Goal: Task Accomplishment & Management: Manage account settings

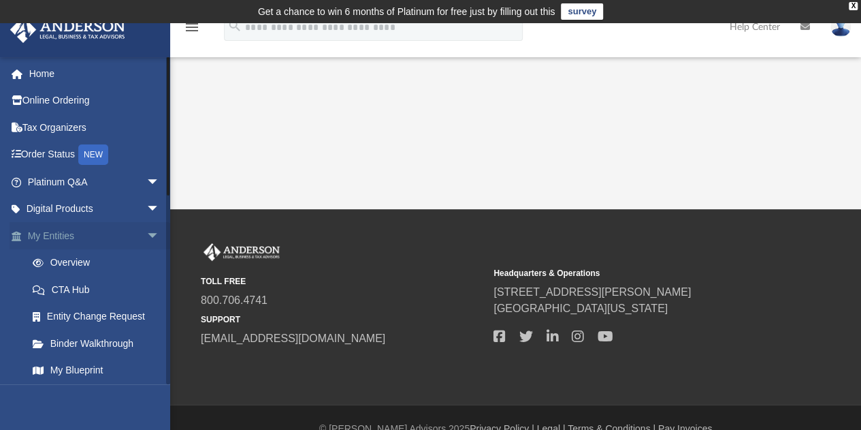
click at [146, 233] on span "arrow_drop_down" at bounding box center [159, 236] width 27 height 28
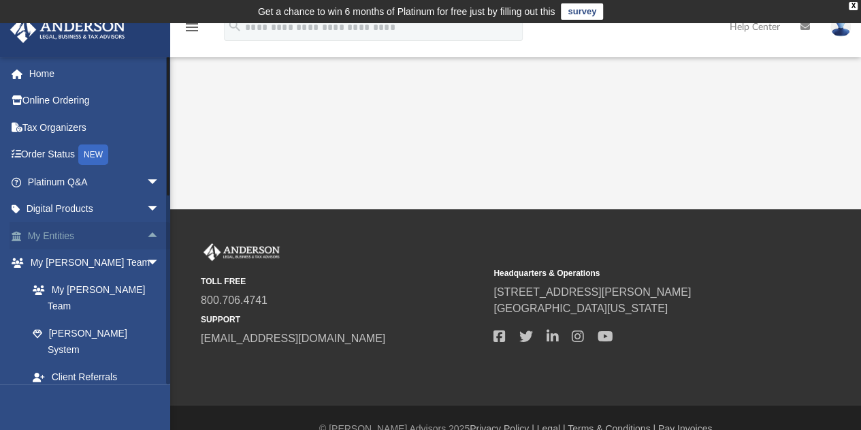
click at [146, 232] on span "arrow_drop_up" at bounding box center [159, 236] width 27 height 28
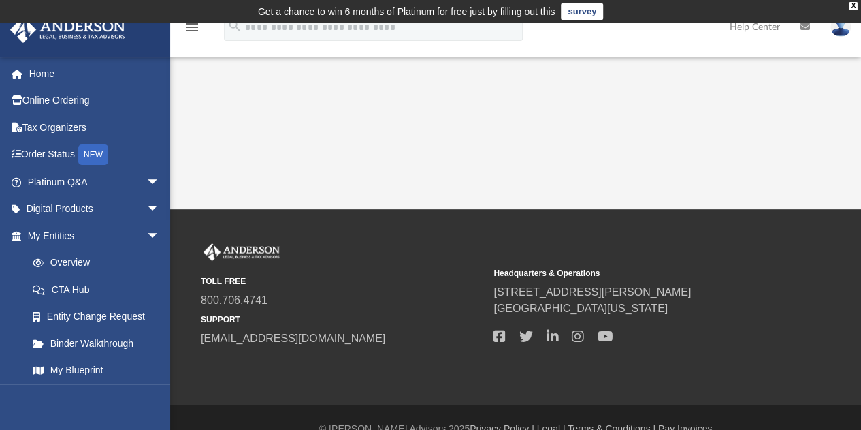
click at [846, 28] on img at bounding box center [841, 27] width 20 height 20
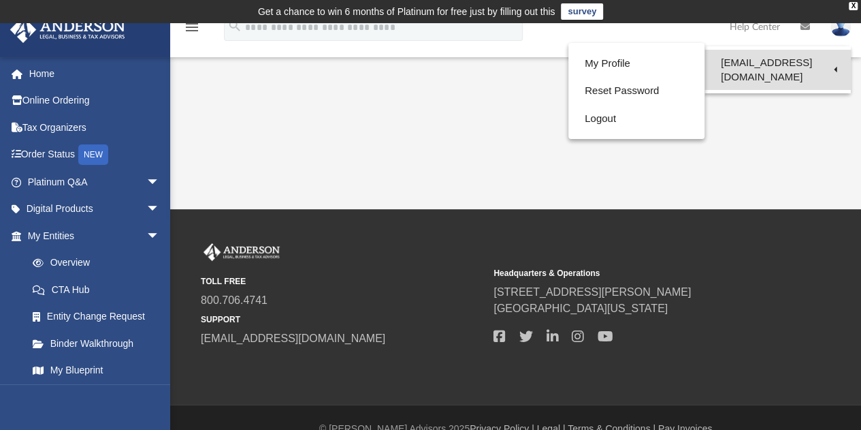
click at [801, 61] on link "[EMAIL_ADDRESS][DOMAIN_NAME]" at bounding box center [778, 70] width 146 height 40
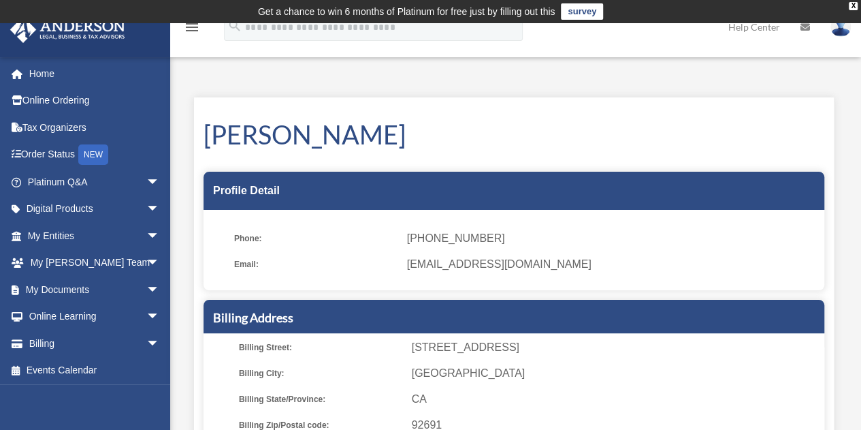
click at [838, 33] on img at bounding box center [841, 27] width 20 height 20
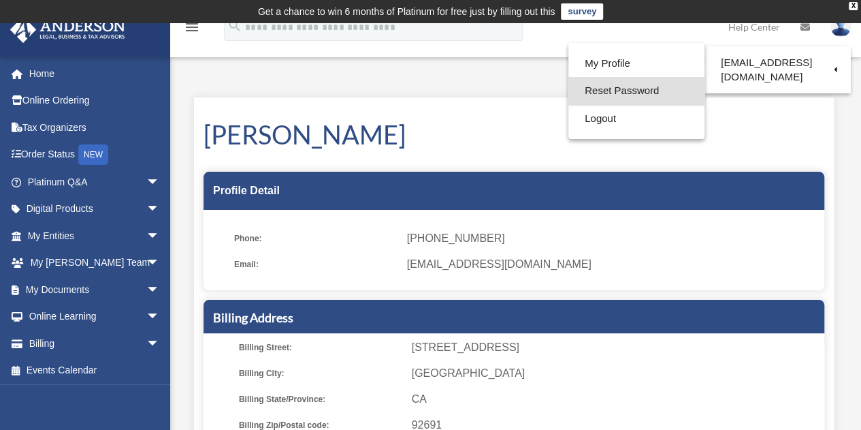
click at [651, 91] on link "Reset Password" at bounding box center [637, 91] width 136 height 28
